Goal: Transaction & Acquisition: Purchase product/service

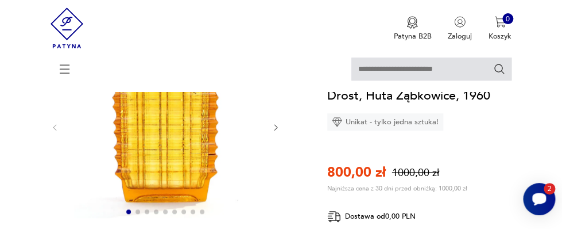
click at [277, 125] on icon "button" at bounding box center [276, 127] width 9 height 9
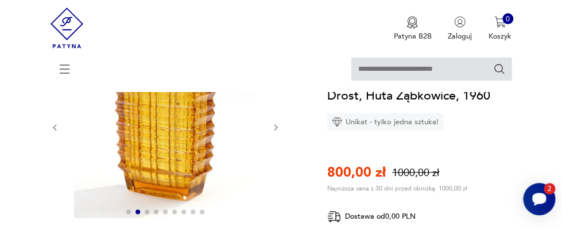
click at [273, 126] on icon "button" at bounding box center [276, 127] width 9 height 9
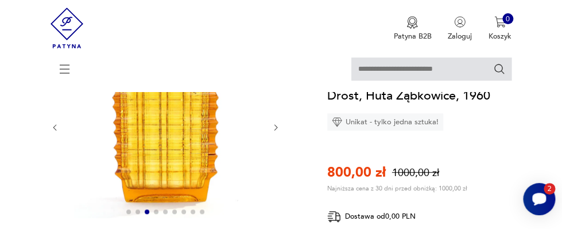
click at [273, 126] on icon "button" at bounding box center [276, 127] width 9 height 9
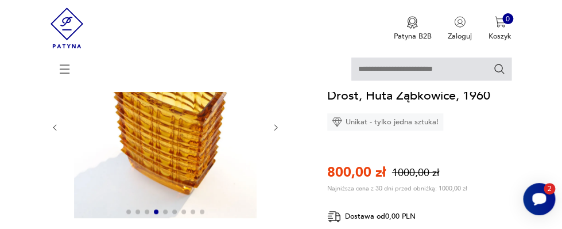
click at [276, 126] on icon "button" at bounding box center [276, 127] width 9 height 9
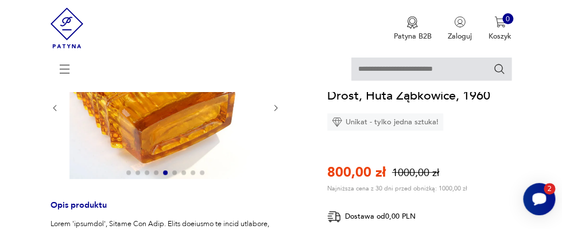
click at [277, 106] on icon "button" at bounding box center [276, 107] width 9 height 9
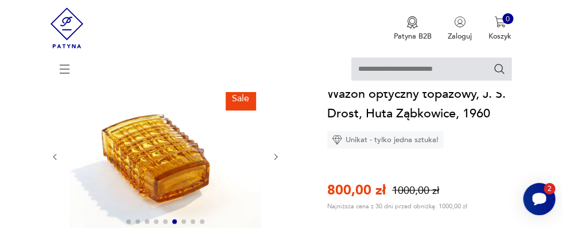
scroll to position [62, 0]
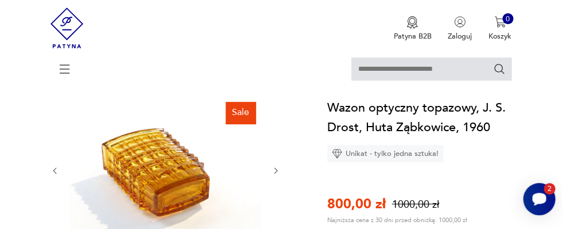
click at [276, 167] on icon "button" at bounding box center [276, 170] width 9 height 9
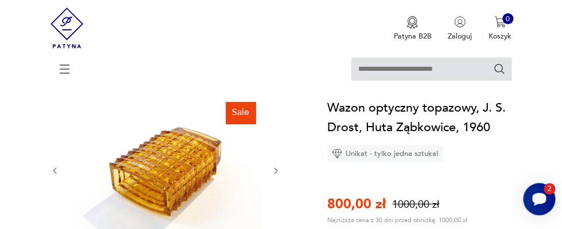
click at [276, 169] on icon "button" at bounding box center [276, 170] width 3 height 6
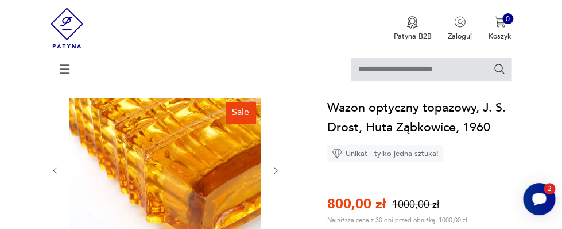
click at [276, 169] on icon "button" at bounding box center [276, 170] width 3 height 6
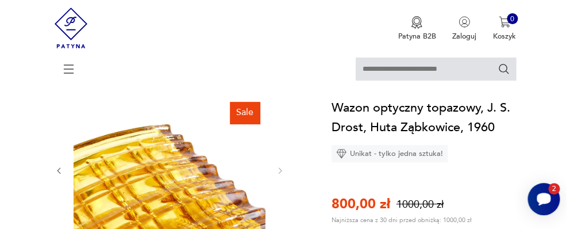
scroll to position [0, 0]
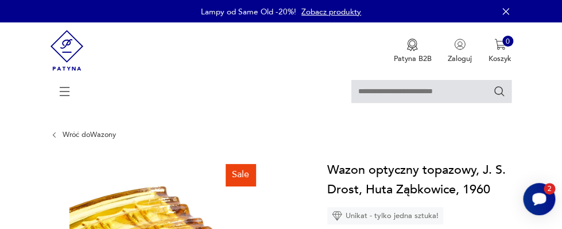
click at [65, 88] on icon at bounding box center [65, 91] width 40 height 40
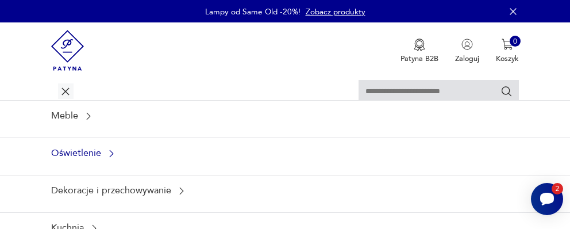
scroll to position [41, 0]
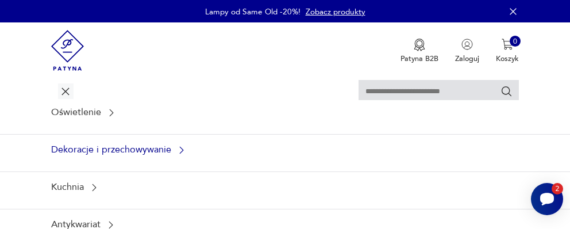
click at [179, 146] on icon at bounding box center [181, 150] width 10 height 10
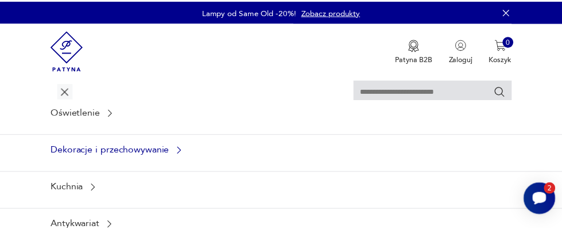
scroll to position [3, 0]
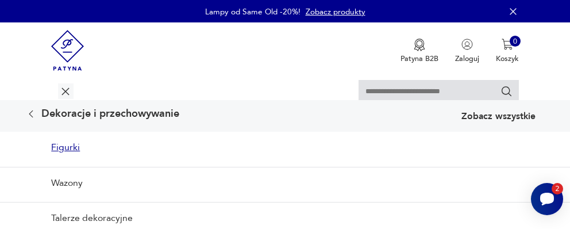
click at [63, 145] on link "Figurki" at bounding box center [285, 147] width 570 height 31
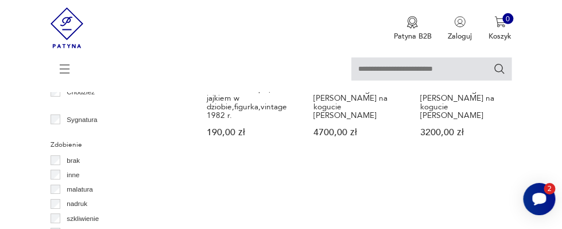
scroll to position [1059, 0]
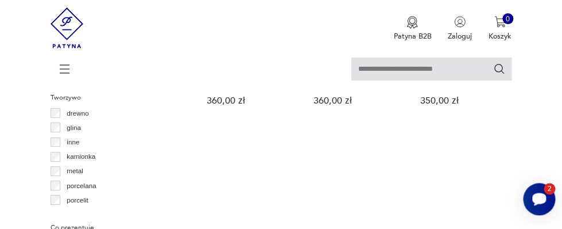
scroll to position [1239, 0]
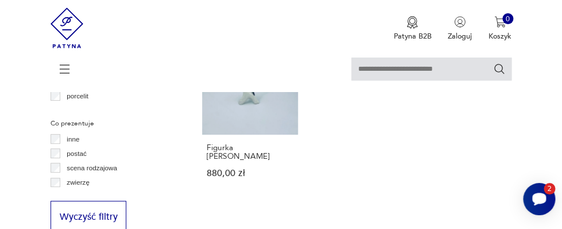
scroll to position [1364, 0]
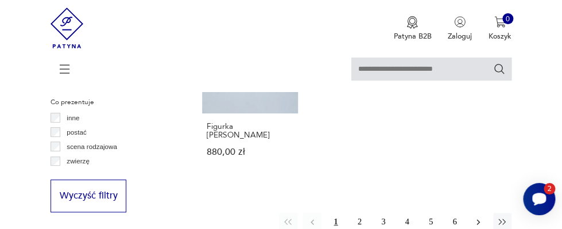
click at [477, 217] on icon "button" at bounding box center [478, 222] width 10 height 10
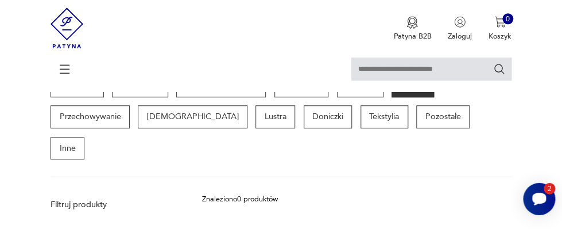
scroll to position [311, 0]
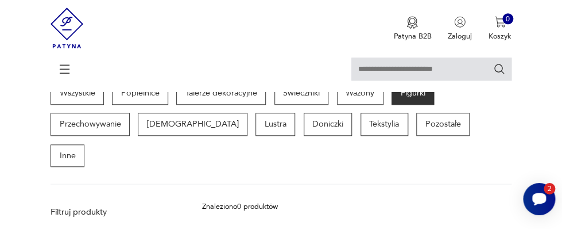
scroll to position [249, 0]
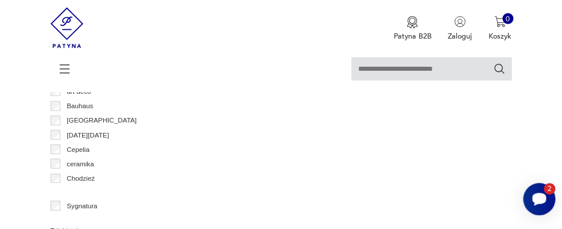
scroll to position [935, 0]
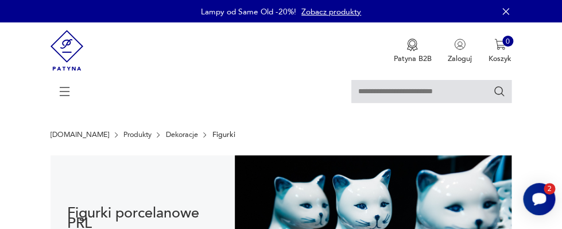
click at [124, 133] on link "Produkty" at bounding box center [138, 134] width 28 height 8
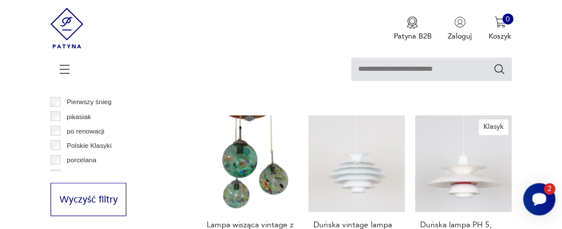
scroll to position [532, 0]
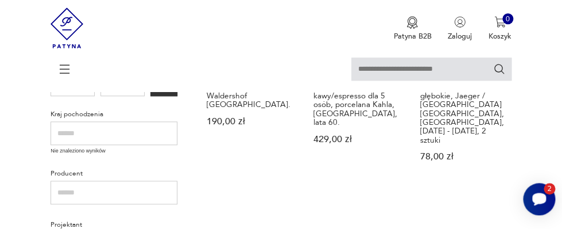
scroll to position [319, 0]
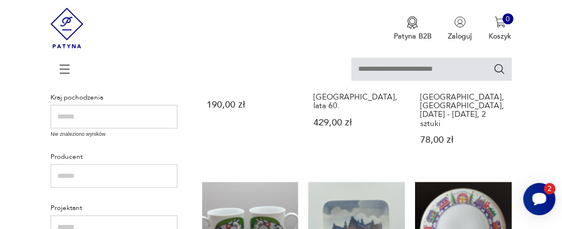
click at [63, 113] on input "text" at bounding box center [114, 117] width 127 height 24
click at [59, 113] on input "text" at bounding box center [114, 117] width 127 height 24
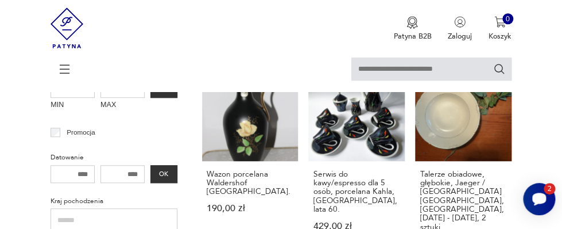
scroll to position [195, 0]
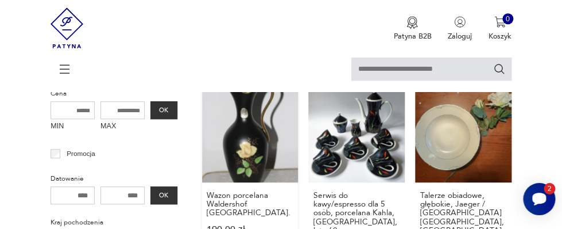
click at [249, 144] on link "Wazon porcelana Waldershof Bavaria. 190,00 zł" at bounding box center [250, 187] width 97 height 203
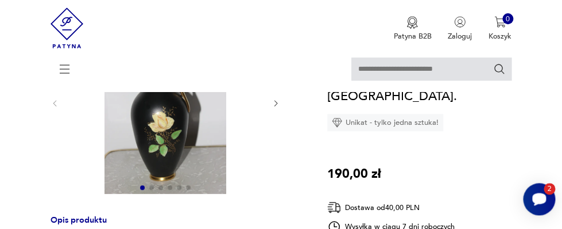
scroll to position [125, 0]
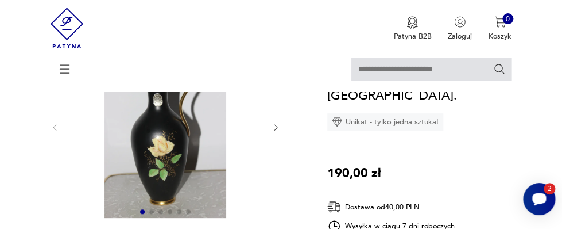
click at [277, 126] on icon "button" at bounding box center [276, 127] width 9 height 9
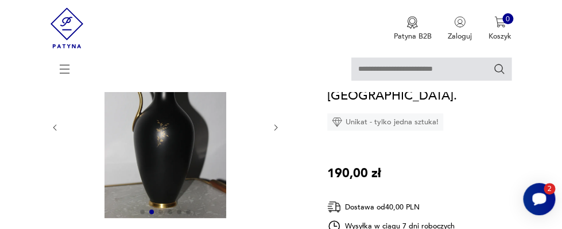
click at [276, 126] on icon "button" at bounding box center [276, 127] width 9 height 9
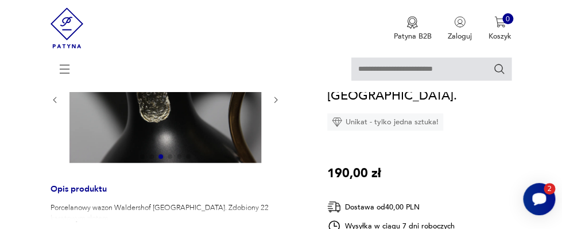
click at [276, 98] on icon "button" at bounding box center [276, 99] width 9 height 9
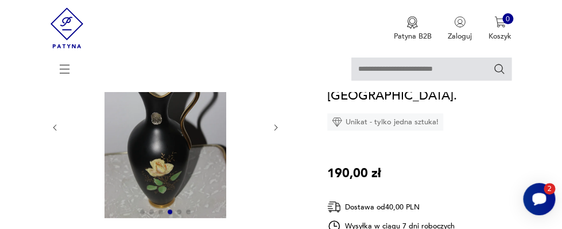
click at [275, 125] on icon "button" at bounding box center [276, 127] width 3 height 6
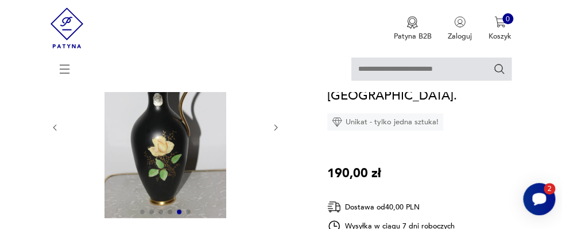
click at [275, 125] on icon "button" at bounding box center [276, 127] width 3 height 6
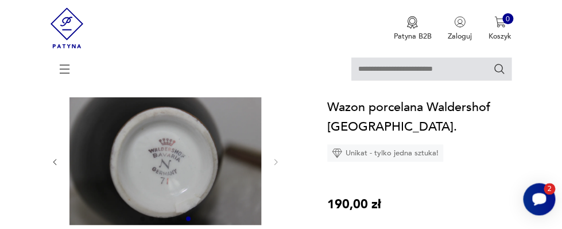
scroll to position [62, 0]
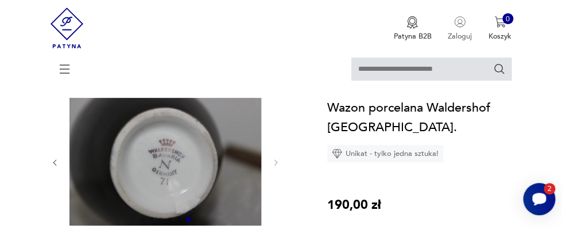
click at [460, 34] on p "Zaloguj" at bounding box center [460, 36] width 24 height 10
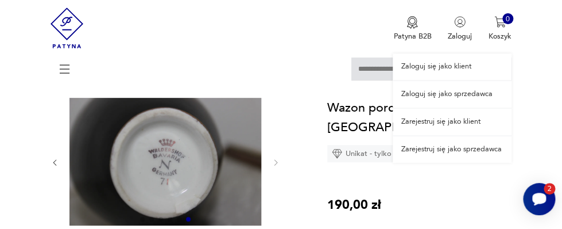
click at [432, 64] on link "Zaloguj się jako klient" at bounding box center [452, 66] width 119 height 26
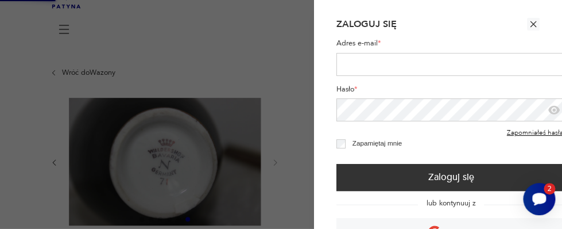
click at [348, 62] on input "Adres e-mail *" at bounding box center [452, 65] width 230 height 24
type input "**********"
click at [552, 110] on icon "button" at bounding box center [554, 109] width 13 height 13
click at [551, 109] on icon "button" at bounding box center [553, 110] width 8 height 7
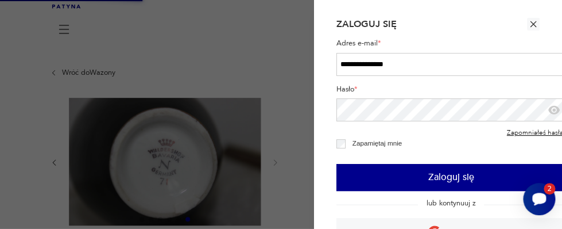
click at [437, 175] on button "Zaloguj się" at bounding box center [452, 177] width 230 height 27
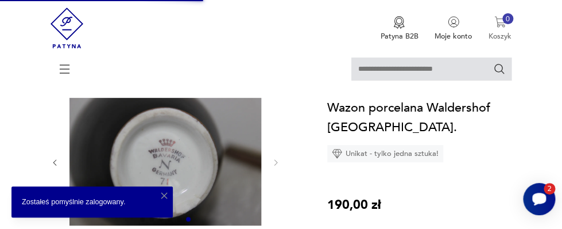
click at [497, 34] on p "Koszyk" at bounding box center [500, 36] width 23 height 10
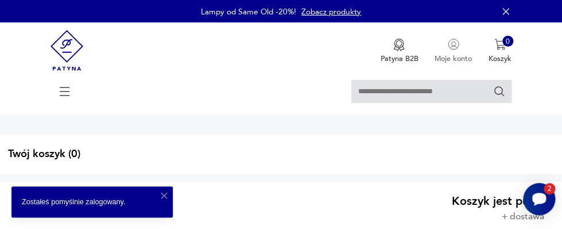
click at [446, 56] on p "Moje konto" at bounding box center [453, 58] width 37 height 10
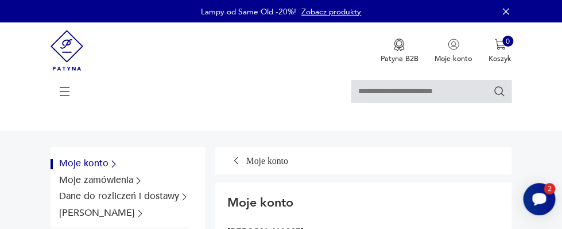
scroll to position [62, 0]
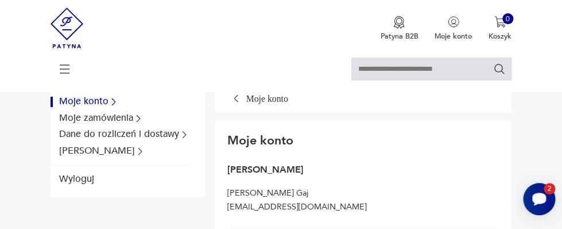
click at [98, 102] on button "Moje konto" at bounding box center [120, 102] width 138 height 10
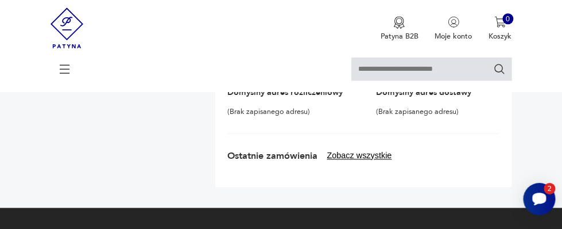
scroll to position [249, 0]
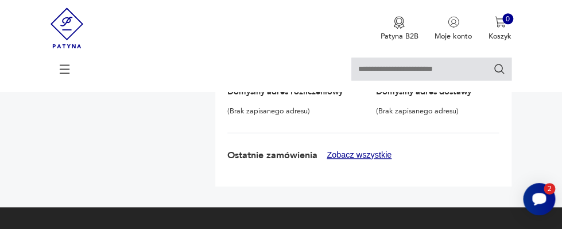
click at [346, 155] on button "Zobacz wszystkie" at bounding box center [359, 155] width 65 height 10
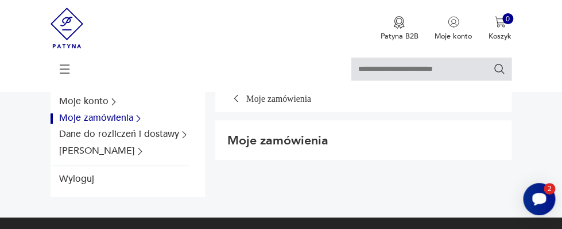
scroll to position [0, 0]
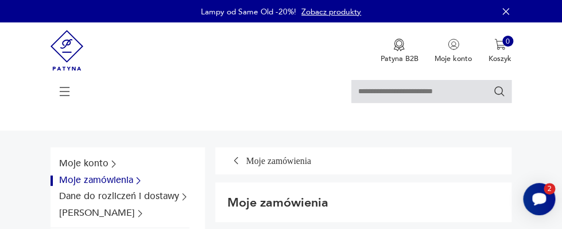
click at [234, 157] on icon at bounding box center [236, 160] width 10 height 10
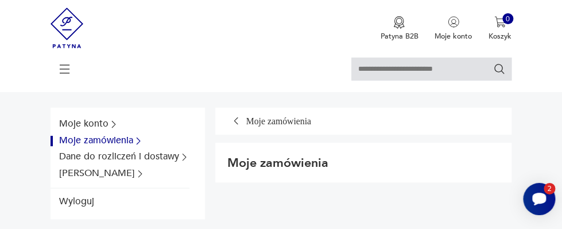
scroll to position [62, 0]
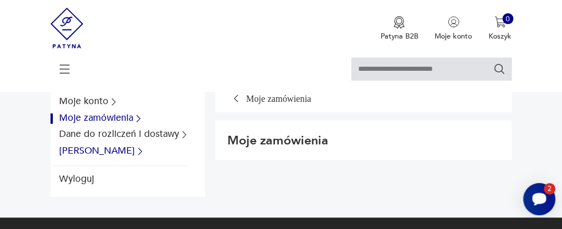
click at [135, 150] on icon "Dane konta" at bounding box center [140, 151] width 10 height 10
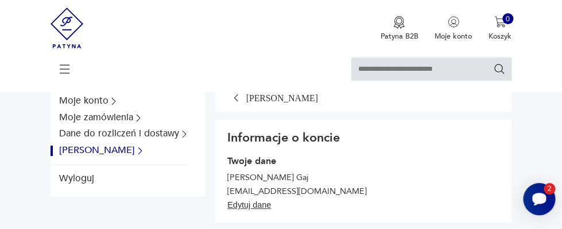
scroll to position [0, 0]
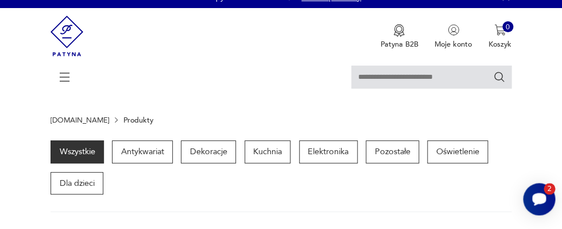
scroll to position [14, 0]
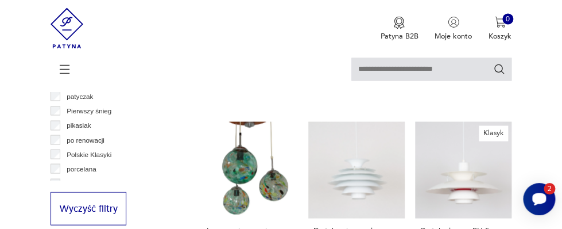
scroll to position [532, 0]
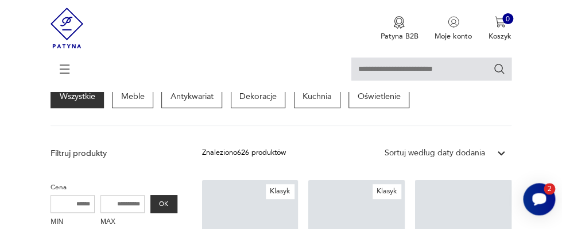
scroll to position [394, 0]
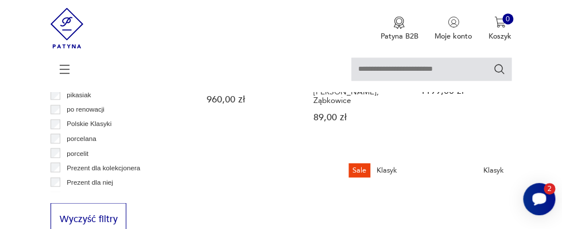
scroll to position [519, 0]
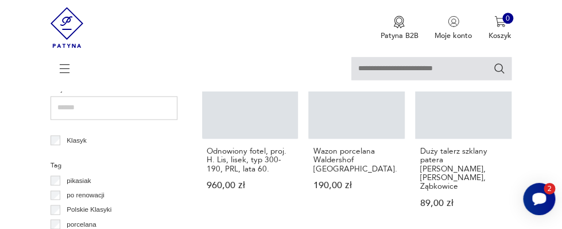
scroll to position [439, 0]
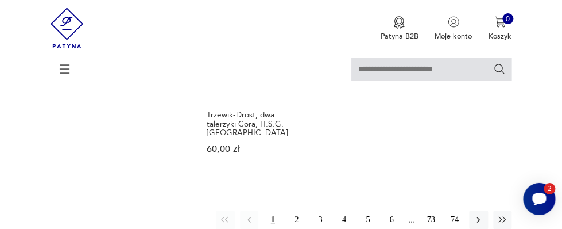
scroll to position [1323, 0]
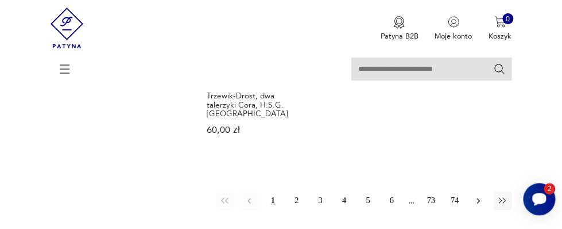
click at [480, 195] on icon "button" at bounding box center [478, 200] width 10 height 10
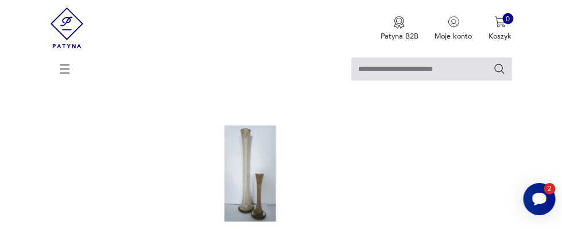
scroll to position [1129, 0]
